Goal: Find specific page/section: Find specific page/section

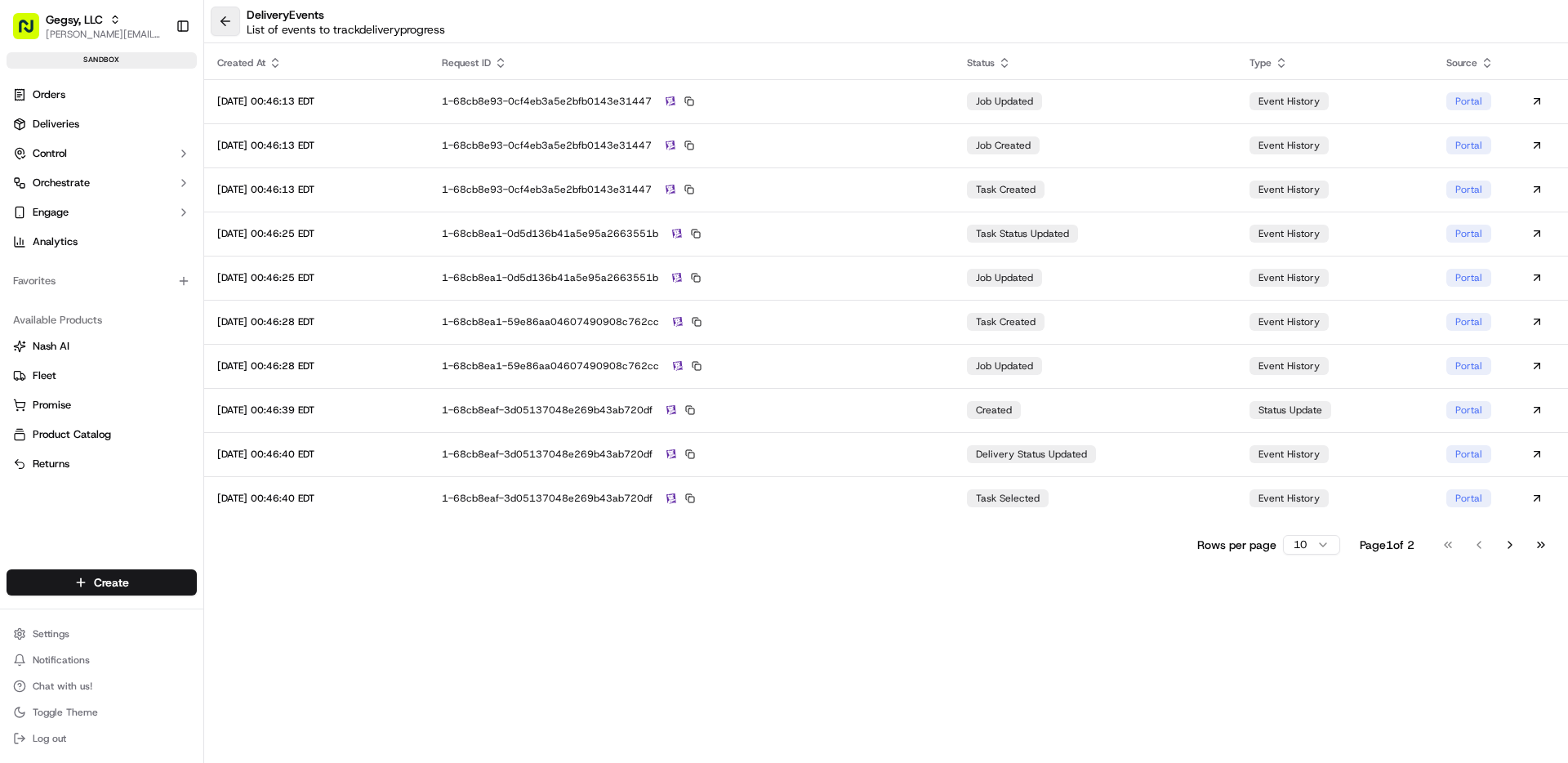
click at [227, 22] on button at bounding box center [225, 21] width 30 height 30
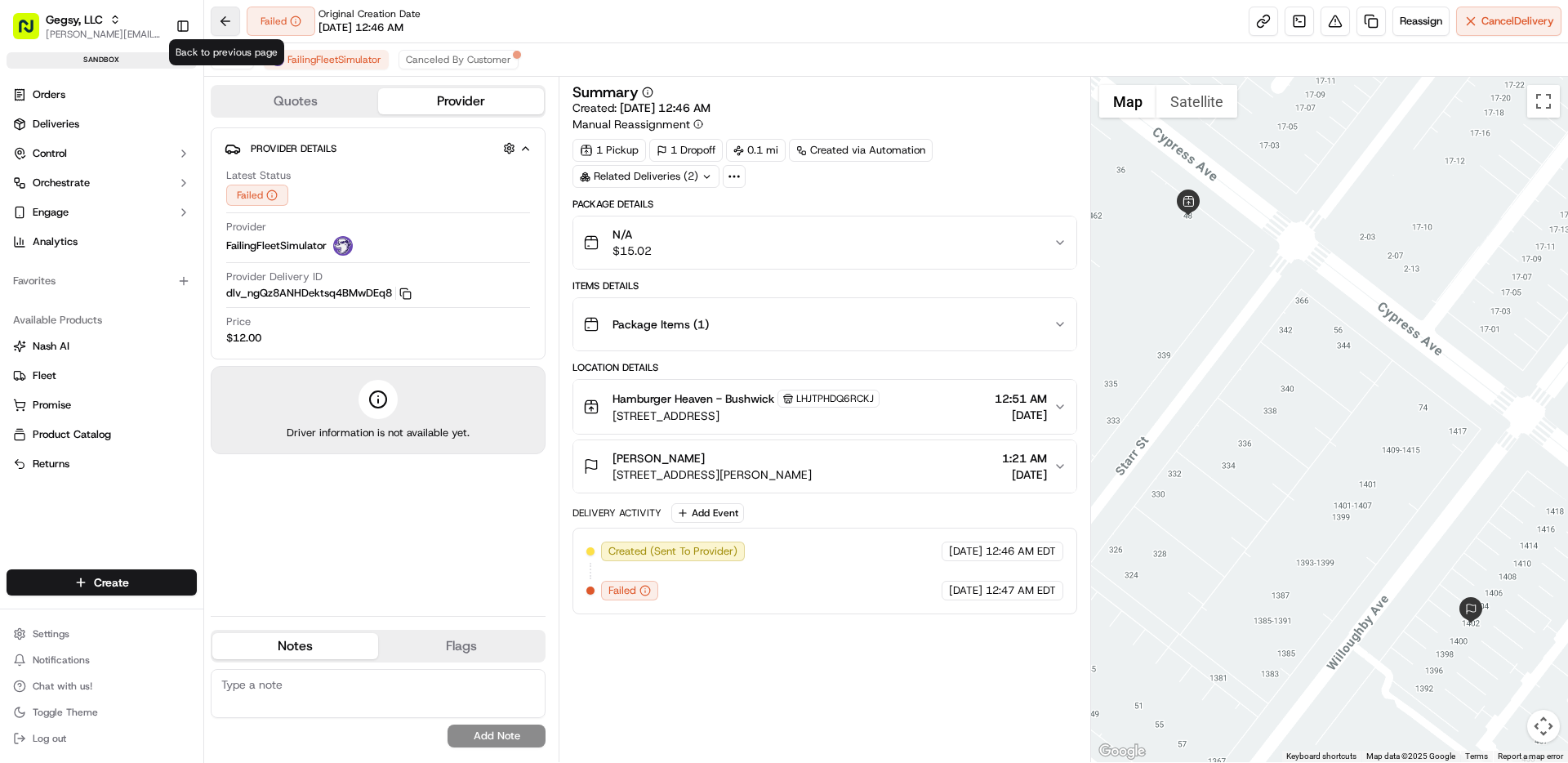
click at [227, 22] on button at bounding box center [225, 21] width 30 height 30
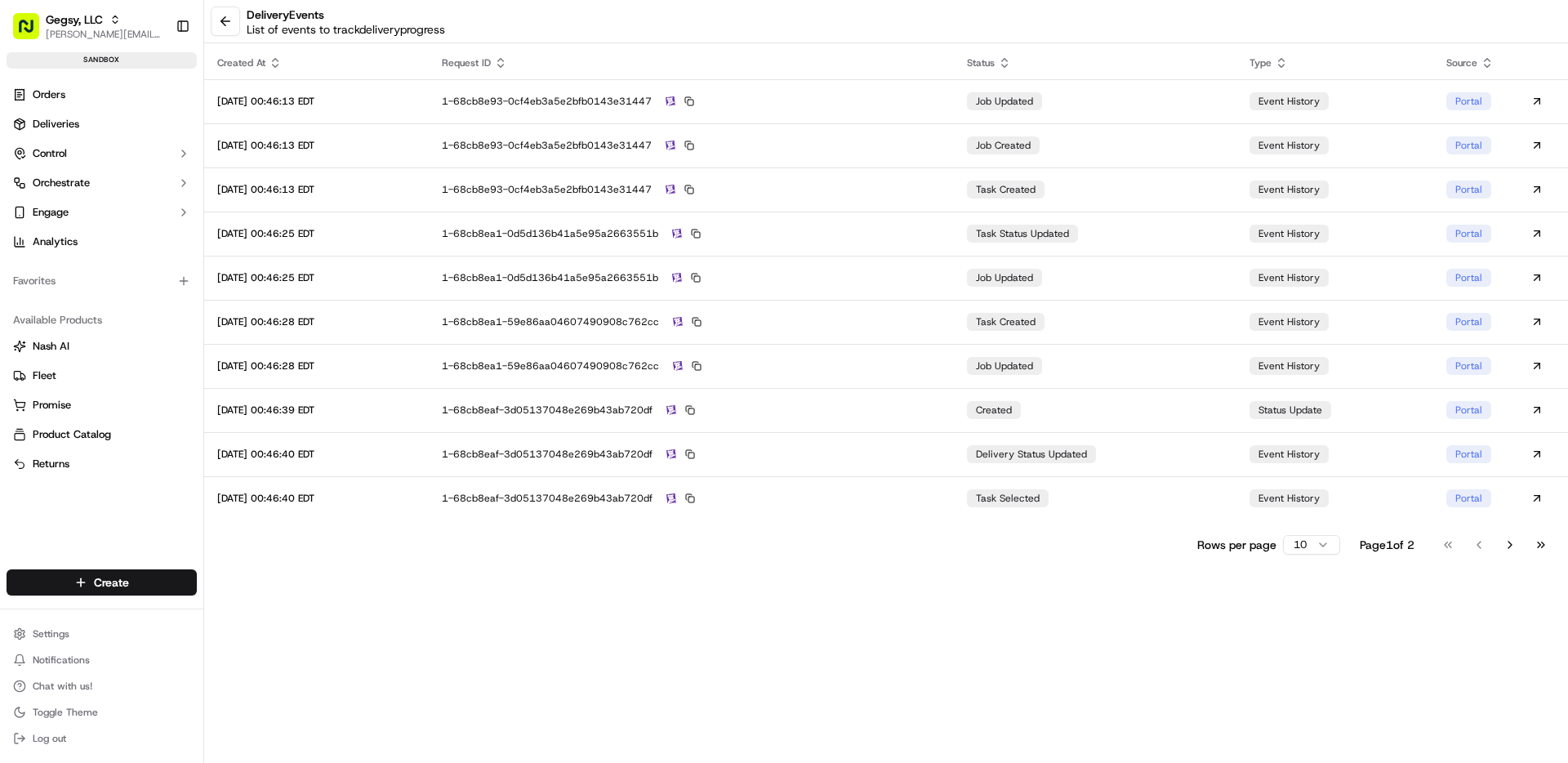
click at [227, 22] on button at bounding box center [225, 21] width 30 height 30
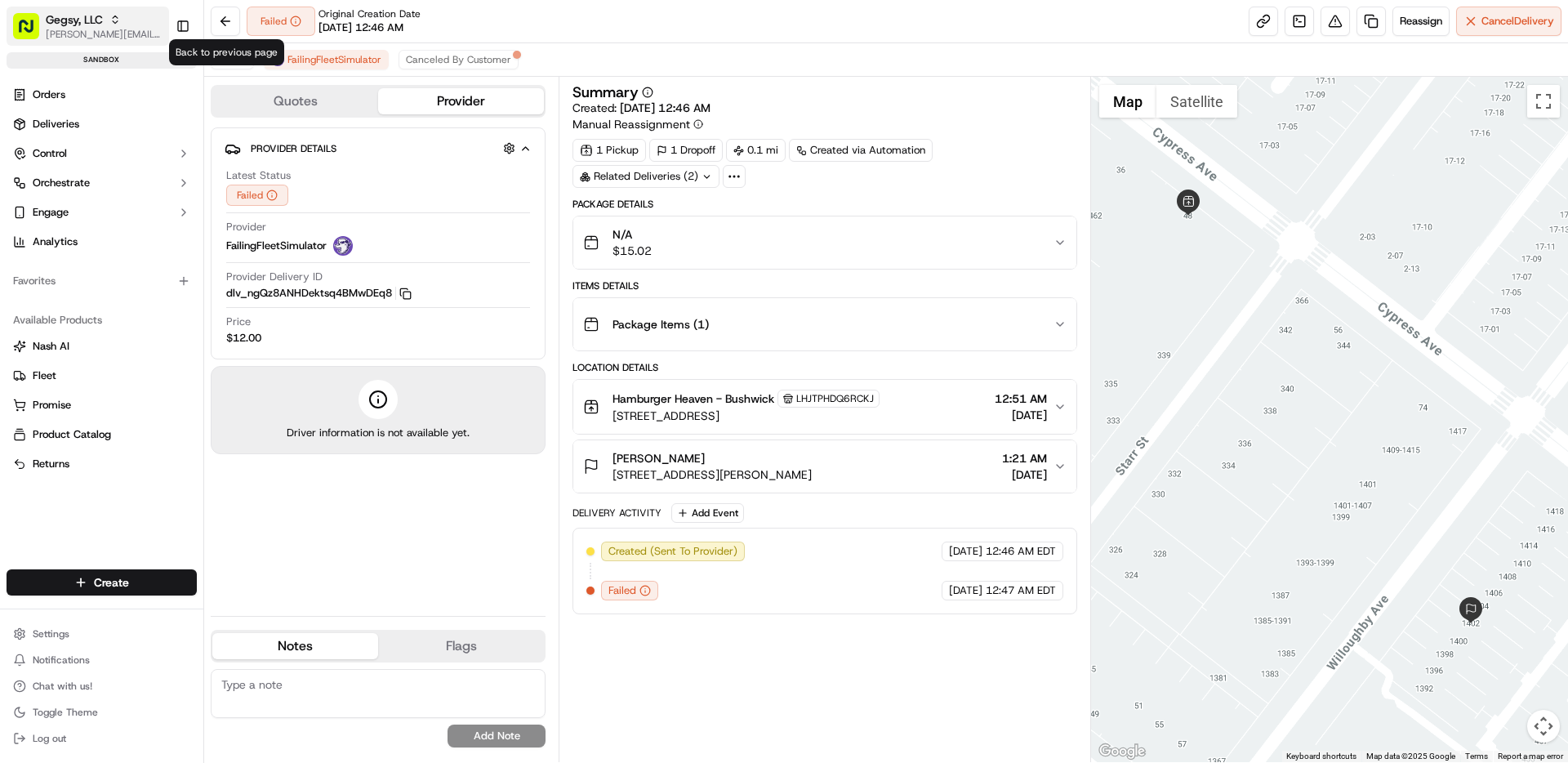
click at [87, 25] on span "Gegsy, LLC" at bounding box center [74, 19] width 57 height 16
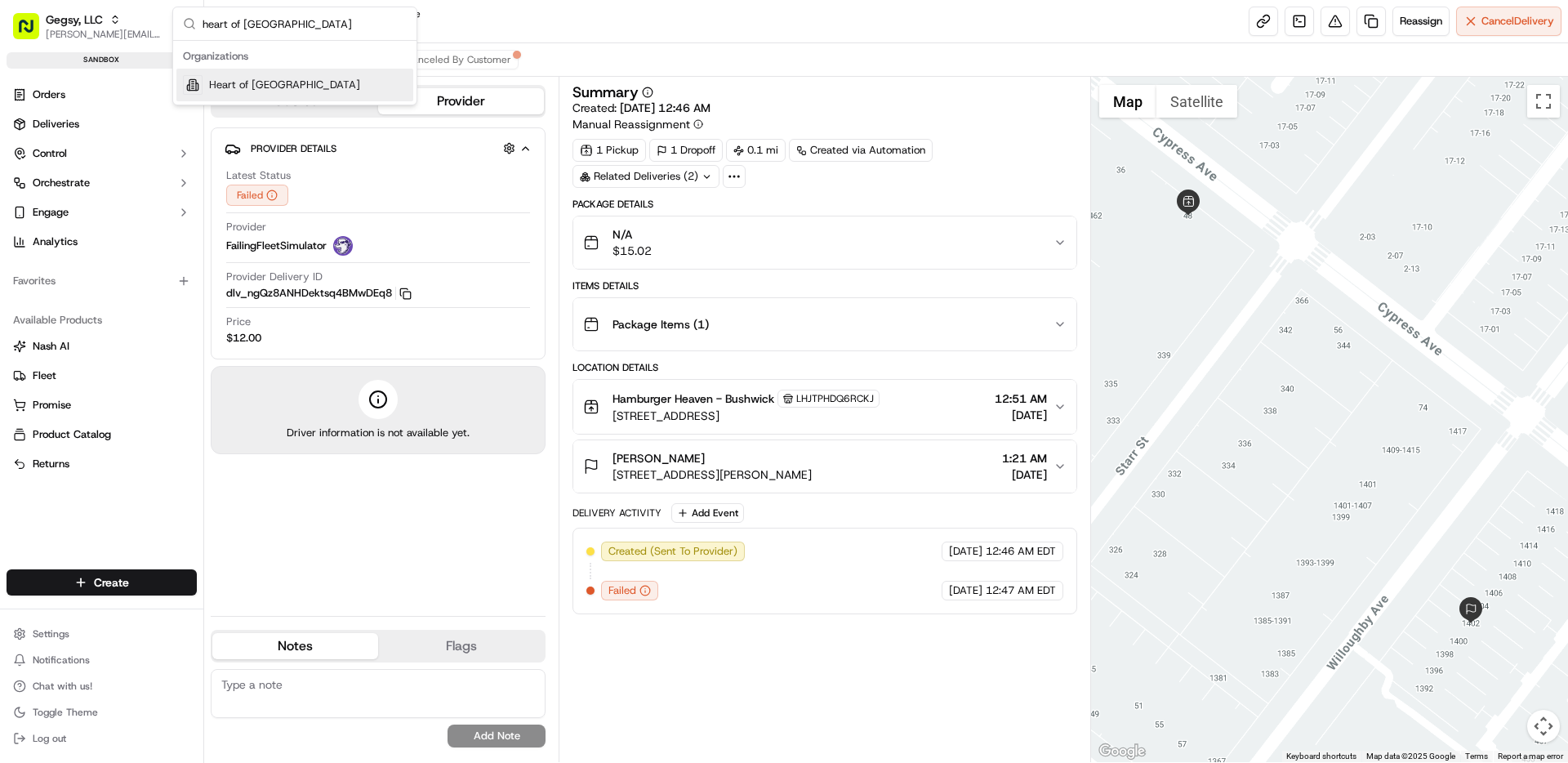
type input "heart of england"
